Goal: Information Seeking & Learning: Check status

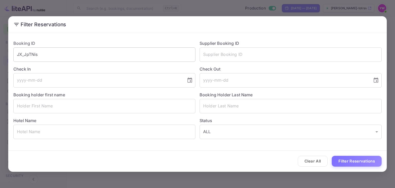
click at [112, 51] on input "JX_JpTNis" at bounding box center [104, 54] width 182 height 14
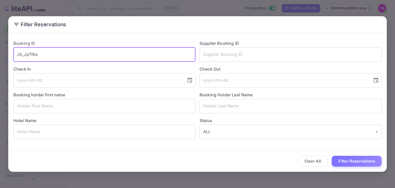
click at [112, 52] on input "JX_JpTNis" at bounding box center [104, 54] width 182 height 14
paste input "U [GEOGRAPHIC_DATA]"
type input "U [GEOGRAPHIC_DATA]"
drag, startPoint x: 143, startPoint y: 58, endPoint x: 0, endPoint y: 40, distance: 144.5
click at [0, 40] on div "Filter Reservations Booking ID U Magic Palace Hotel ​ Supplier Booking ID ​ Che…" at bounding box center [197, 94] width 395 height 188
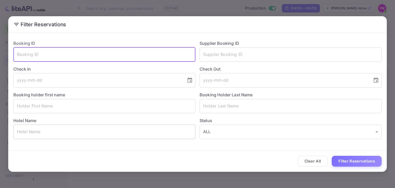
click at [74, 131] on input "text" at bounding box center [104, 131] width 182 height 14
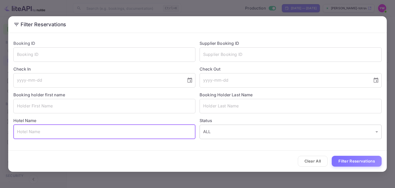
paste input "U [GEOGRAPHIC_DATA]"
type input "U [GEOGRAPHIC_DATA]"
click at [344, 158] on button "Filter Reservations" at bounding box center [356, 160] width 50 height 11
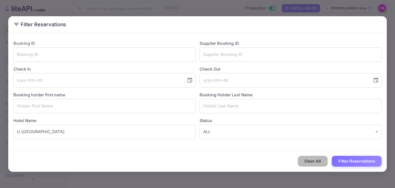
click at [317, 160] on button "Clear All" at bounding box center [312, 160] width 30 height 11
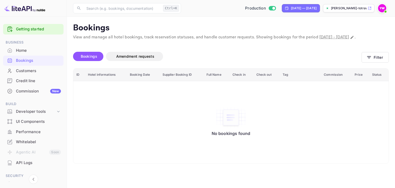
click at [23, 51] on div "Home" at bounding box center [38, 51] width 45 height 6
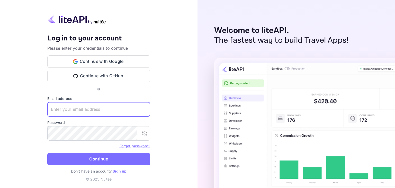
click at [98, 111] on input "text" at bounding box center [98, 109] width 103 height 14
paste input "[EMAIL_ADDRESS][DOMAIN_NAME]"
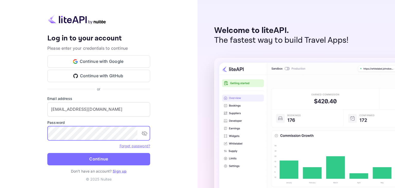
click at [47, 153] on button "Continue" at bounding box center [98, 159] width 103 height 12
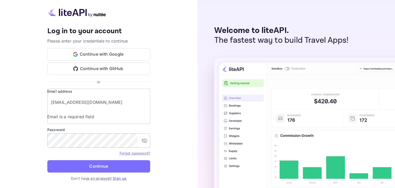
click at [145, 137] on icon "toggle password visibility" at bounding box center [144, 140] width 6 height 6
click at [97, 107] on input "[EMAIL_ADDRESS][DOMAIN_NAME]" at bounding box center [102, 102] width 110 height 14
click at [47, 160] on button "Continue" at bounding box center [98, 166] width 103 height 12
click at [82, 104] on input "[EMAIL_ADDRESS][DOMAIN_NAME]" at bounding box center [102, 102] width 110 height 14
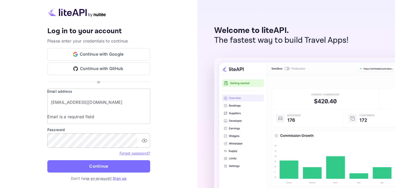
click at [82, 104] on input "[EMAIL_ADDRESS][DOMAIN_NAME]" at bounding box center [102, 102] width 110 height 14
paste input "text"
drag, startPoint x: 52, startPoint y: 106, endPoint x: 35, endPoint y: 106, distance: 16.2
click at [35, 106] on div "Your account has been created successfully, a confirmation link has been sent t…" at bounding box center [98, 94] width 197 height 188
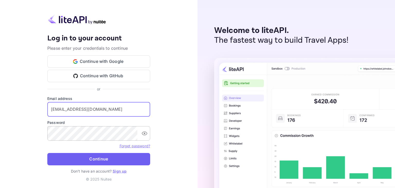
type input "[EMAIL_ADDRESS][DOMAIN_NAME]"
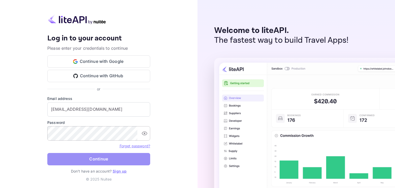
click at [129, 163] on button "Continue" at bounding box center [98, 159] width 103 height 12
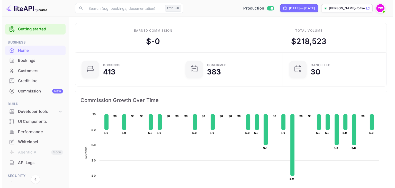
scroll to position [4, 4]
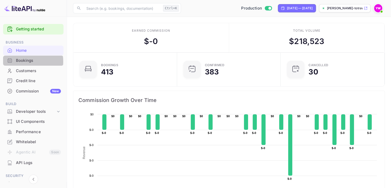
click at [19, 61] on div "Bookings" at bounding box center [38, 61] width 45 height 6
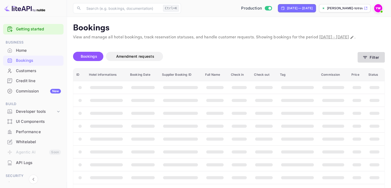
click at [366, 59] on icon "button" at bounding box center [365, 57] width 4 height 3
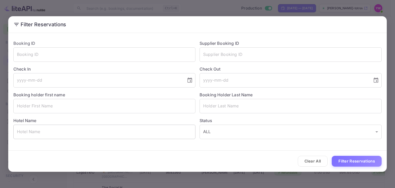
click at [99, 134] on input "text" at bounding box center [104, 131] width 182 height 14
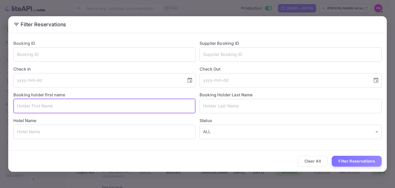
click at [113, 108] on input "text" at bounding box center [104, 106] width 182 height 14
paste input "[PERSON_NAME]"
click at [22, 105] on input "[PERSON_NAME]" at bounding box center [104, 106] width 182 height 14
click at [46, 105] on input "[PERSON_NAME]" at bounding box center [104, 106] width 182 height 14
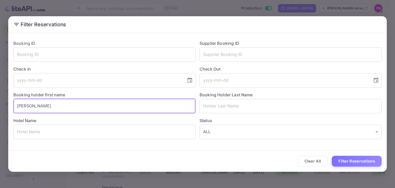
click at [46, 105] on input "[PERSON_NAME]" at bounding box center [104, 106] width 182 height 14
type input "ITZHAK"
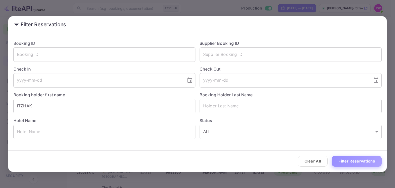
click at [362, 161] on button "Filter Reservations" at bounding box center [356, 160] width 50 height 11
click at [238, 105] on input "text" at bounding box center [290, 106] width 182 height 14
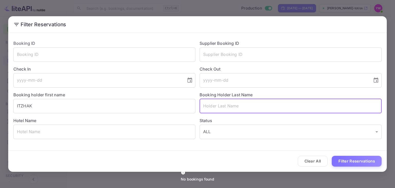
paste input "[PERSON_NAME]"
click at [212, 105] on input "[PERSON_NAME]" at bounding box center [290, 106] width 182 height 14
type input "[PERSON_NAME]"
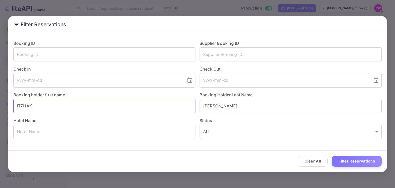
drag, startPoint x: 17, startPoint y: 104, endPoint x: 7, endPoint y: 104, distance: 10.0
click at [7, 104] on div "Filter Reservations Booking ID ​ Supplier Booking ID ​ Check In ​ Check Out ​ B…" at bounding box center [197, 94] width 395 height 188
click at [360, 157] on button "Filter Reservations" at bounding box center [356, 160] width 50 height 11
drag, startPoint x: 57, startPoint y: 103, endPoint x: 0, endPoint y: 99, distance: 57.2
click at [0, 99] on div "Filter Reservations Booking ID ​ Supplier Booking ID ​ Check In ​ Check Out ​ B…" at bounding box center [197, 94] width 395 height 188
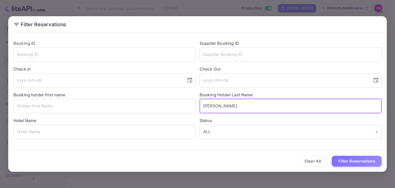
click at [217, 105] on input "[PERSON_NAME]" at bounding box center [290, 106] width 182 height 14
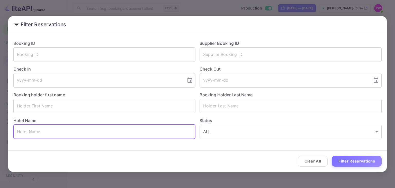
click at [68, 132] on input "text" at bounding box center [104, 131] width 182 height 14
paste input "U [GEOGRAPHIC_DATA]"
type input "U [GEOGRAPHIC_DATA]"
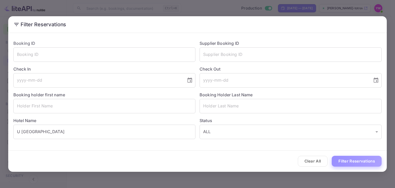
click at [361, 160] on button "Filter Reservations" at bounding box center [356, 160] width 50 height 11
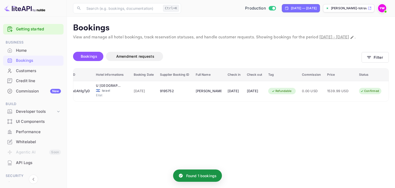
scroll to position [0, 17]
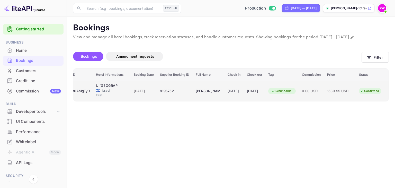
click at [337, 94] on span "1539.99 USD" at bounding box center [340, 91] width 26 height 6
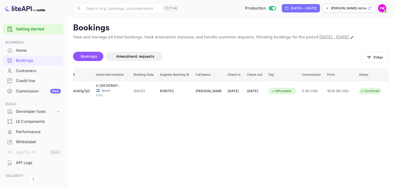
scroll to position [0, 0]
